Goal: Find specific page/section: Find specific page/section

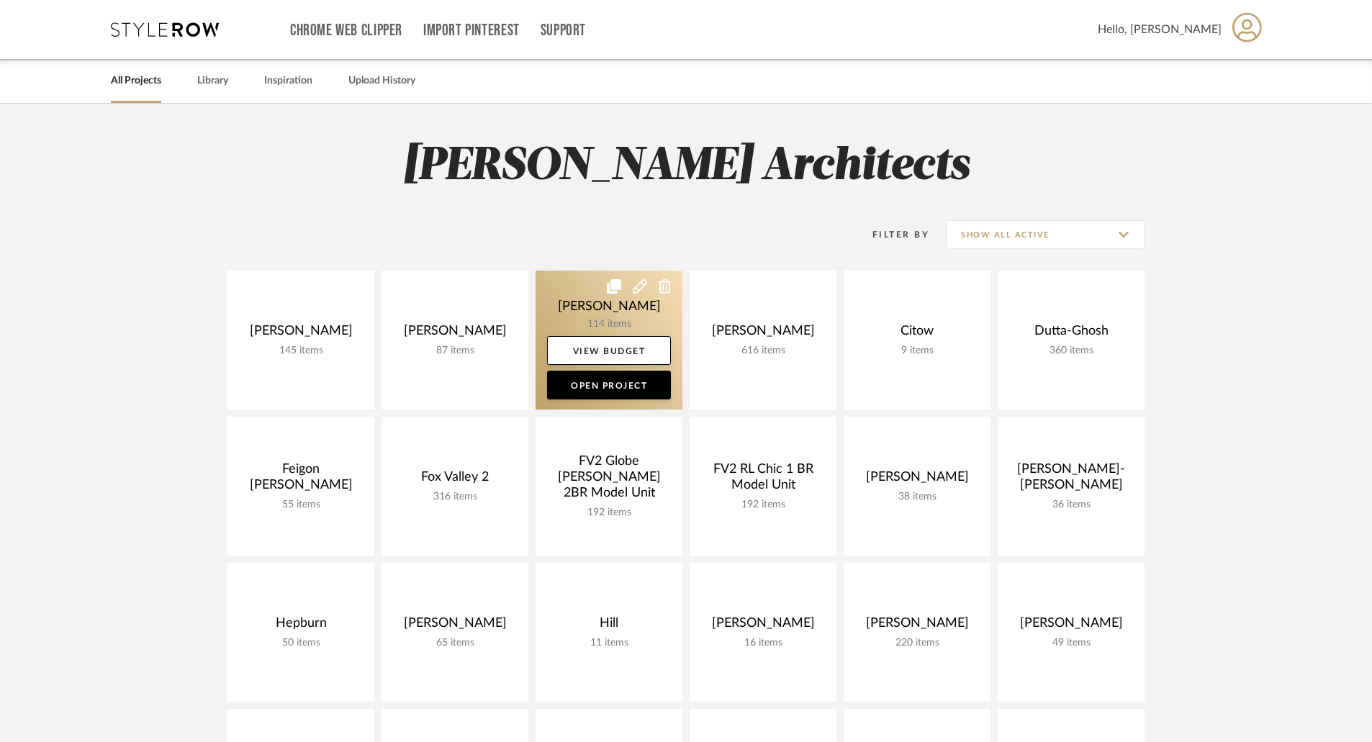
click at [597, 291] on link at bounding box center [608, 340] width 147 height 139
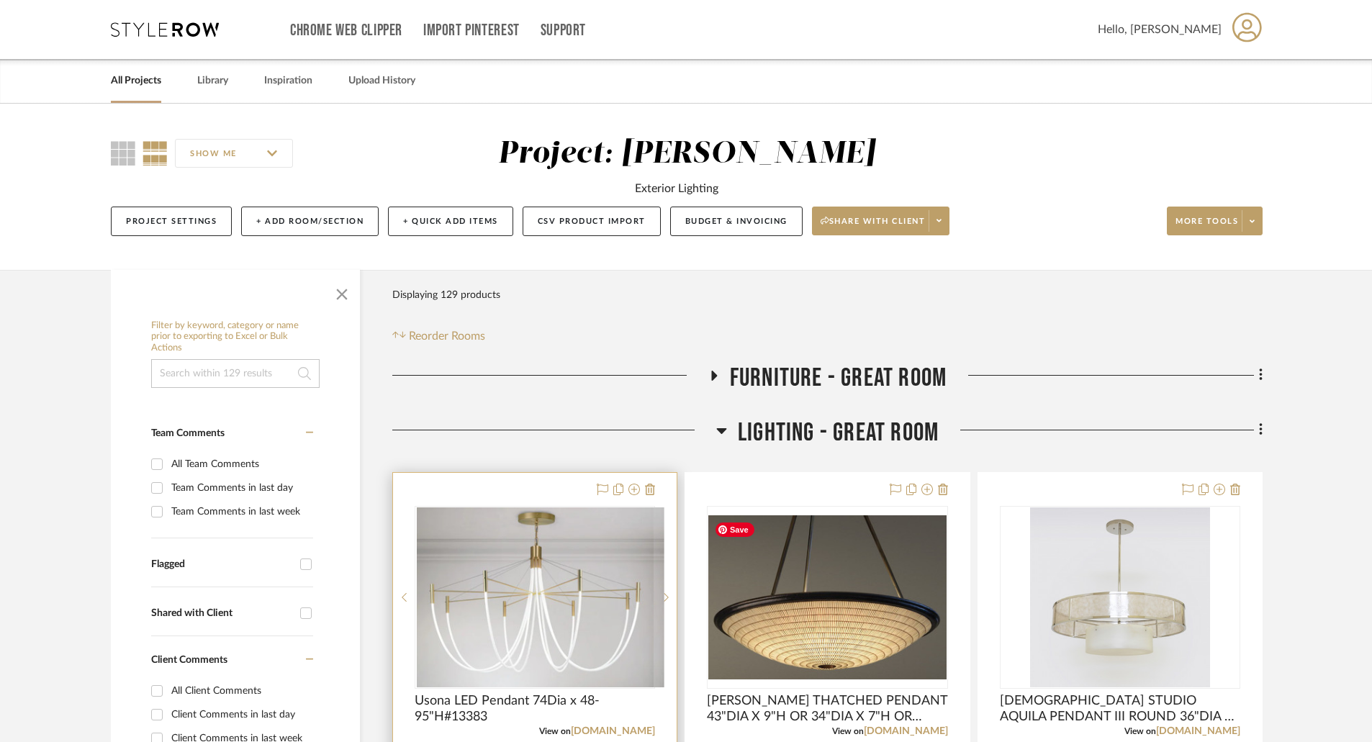
scroll to position [144, 0]
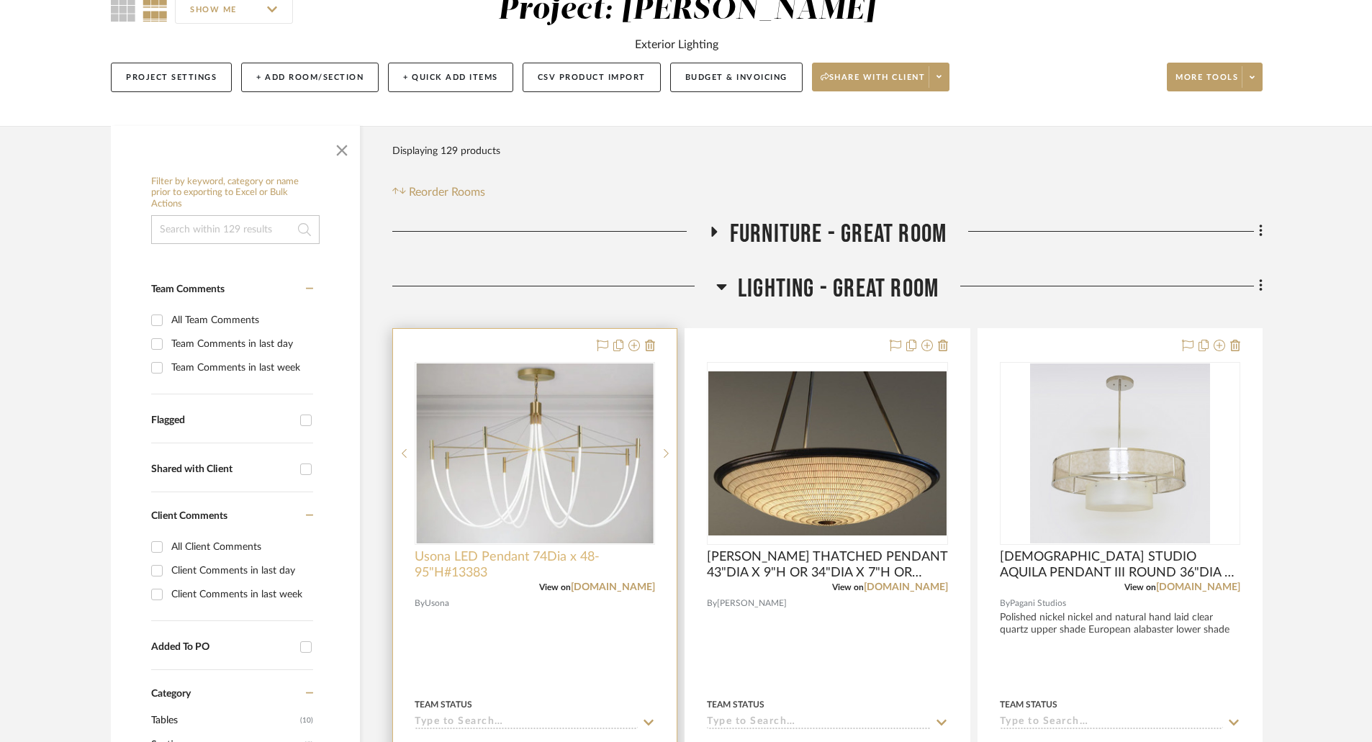
click at [564, 558] on span "Usona LED Pendant 74Dia x 48-95"H#13383" at bounding box center [534, 565] width 240 height 32
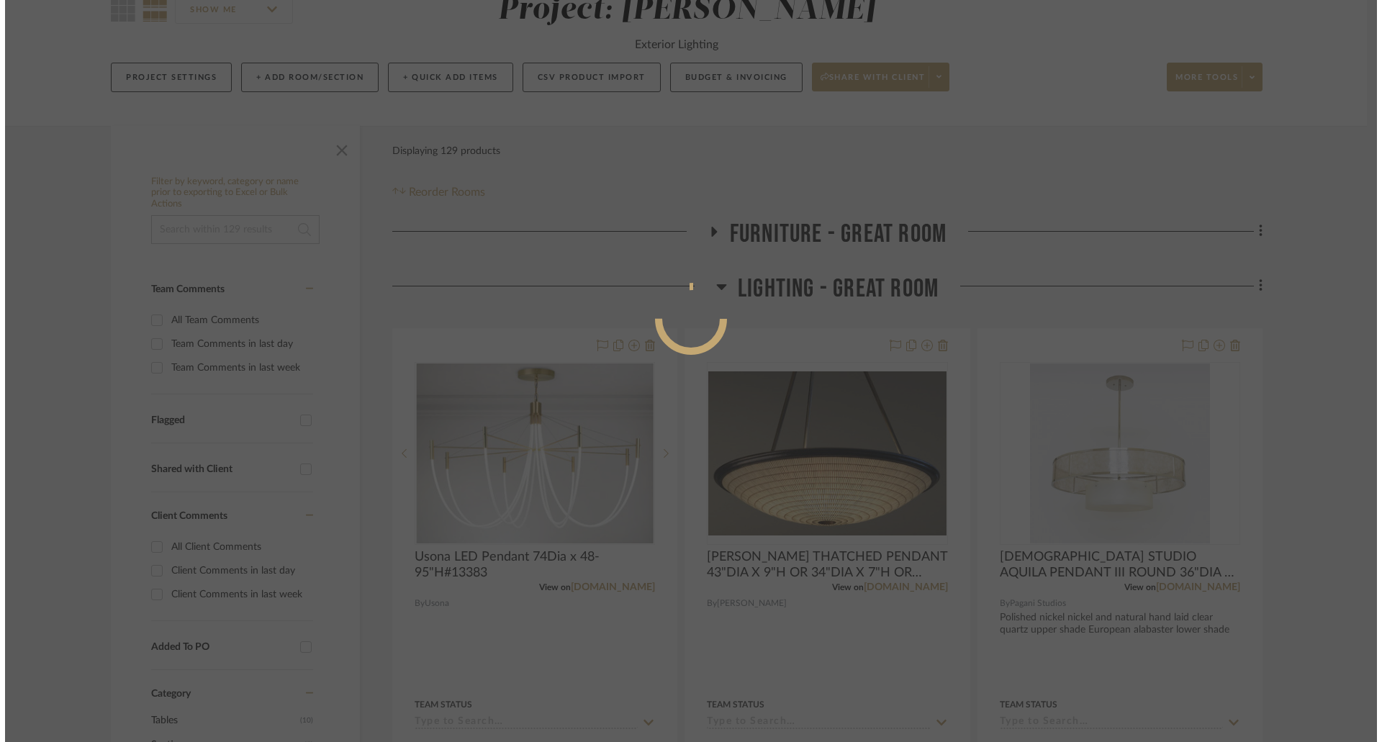
scroll to position [0, 0]
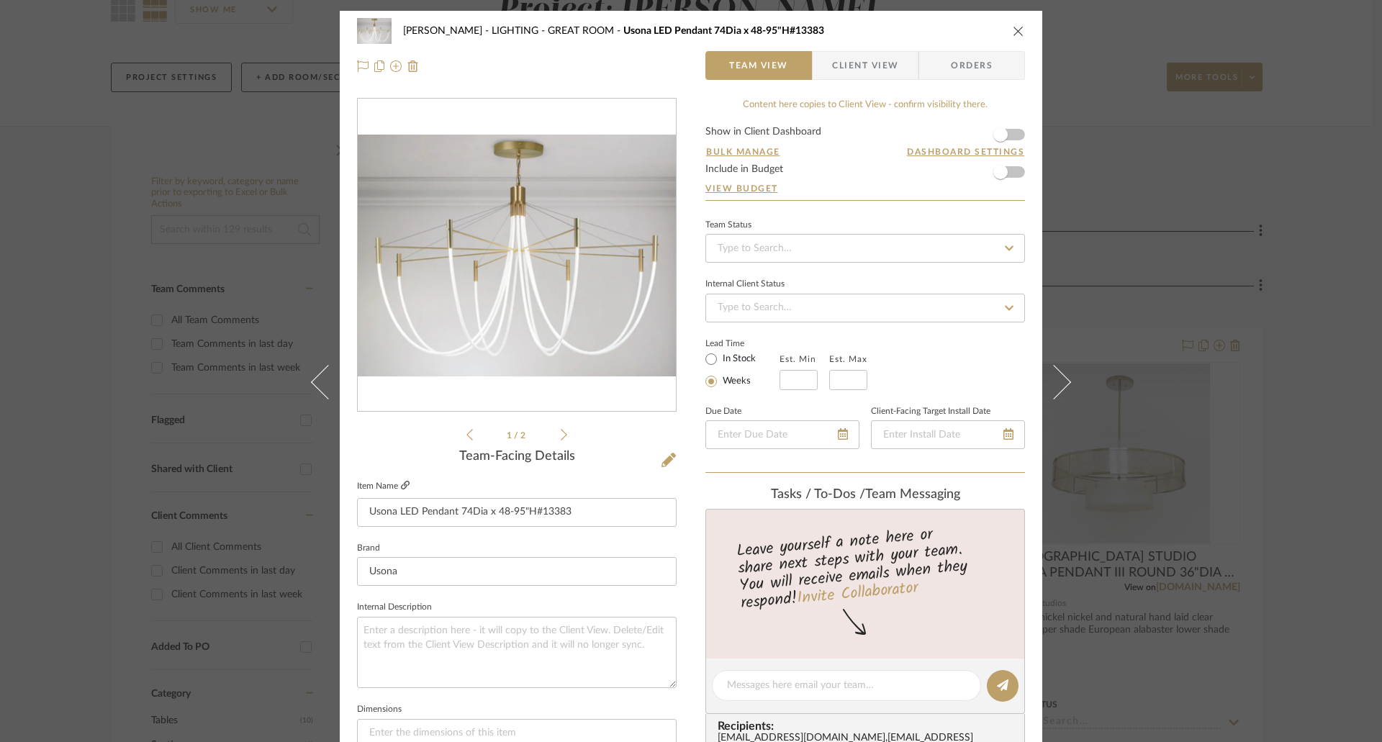
click at [402, 486] on icon at bounding box center [405, 485] width 9 height 9
